Goal: Navigation & Orientation: Find specific page/section

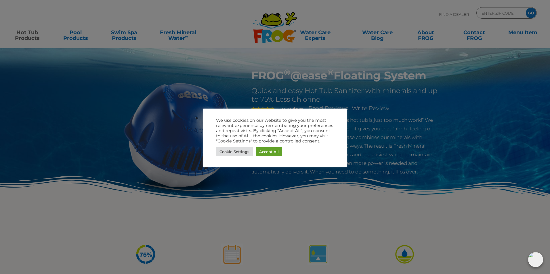
click at [272, 152] on link "Accept All" at bounding box center [269, 151] width 26 height 9
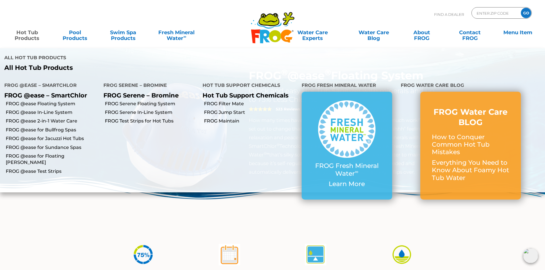
click at [27, 38] on link "Hot Tub Products" at bounding box center [27, 32] width 43 height 11
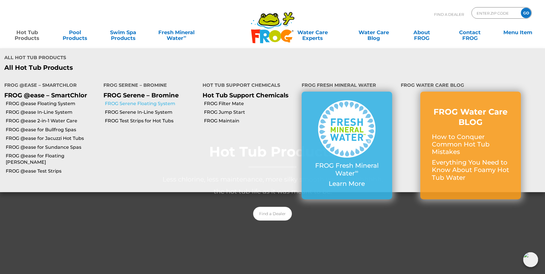
click at [128, 103] on link "FROG Serene Floating System" at bounding box center [151, 104] width 93 height 6
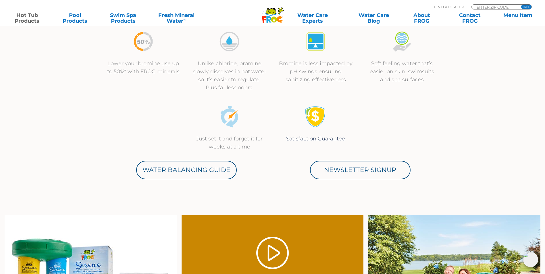
scroll to position [287, 0]
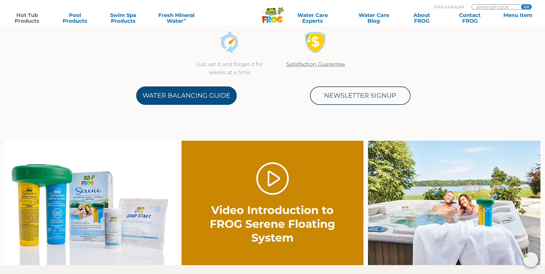
click at [189, 98] on link "Water Balancing Guide" at bounding box center [186, 96] width 101 height 18
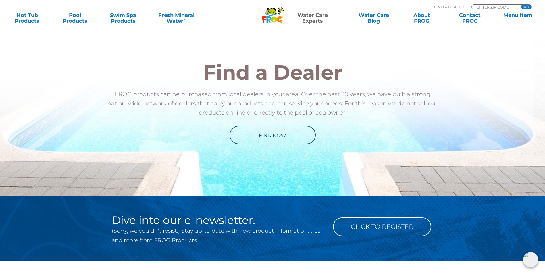
scroll to position [632, 0]
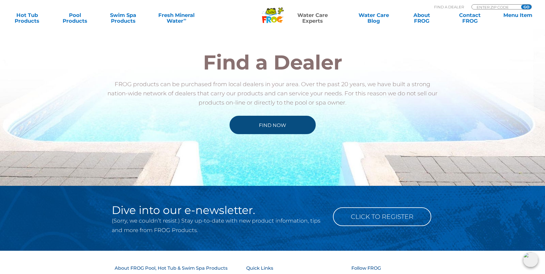
click at [266, 134] on link "Find Now" at bounding box center [273, 125] width 86 height 18
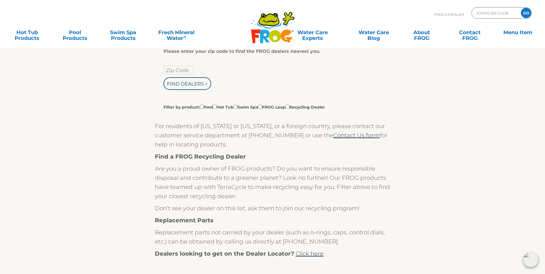
scroll to position [115, 0]
